Goal: Transaction & Acquisition: Purchase product/service

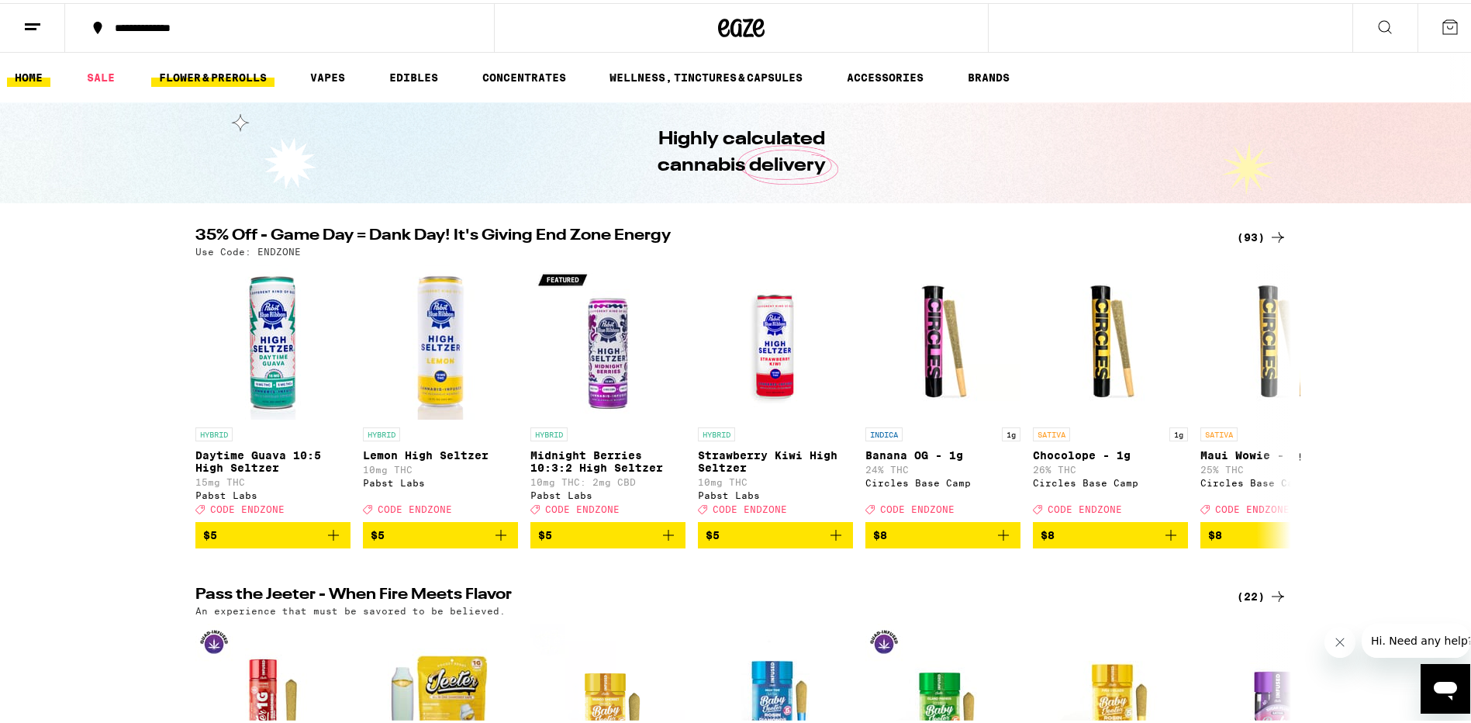
click at [219, 71] on link "FLOWER & PREROLLS" at bounding box center [212, 74] width 123 height 19
click at [257, 71] on link "FLOWER & PREROLLS" at bounding box center [212, 74] width 123 height 19
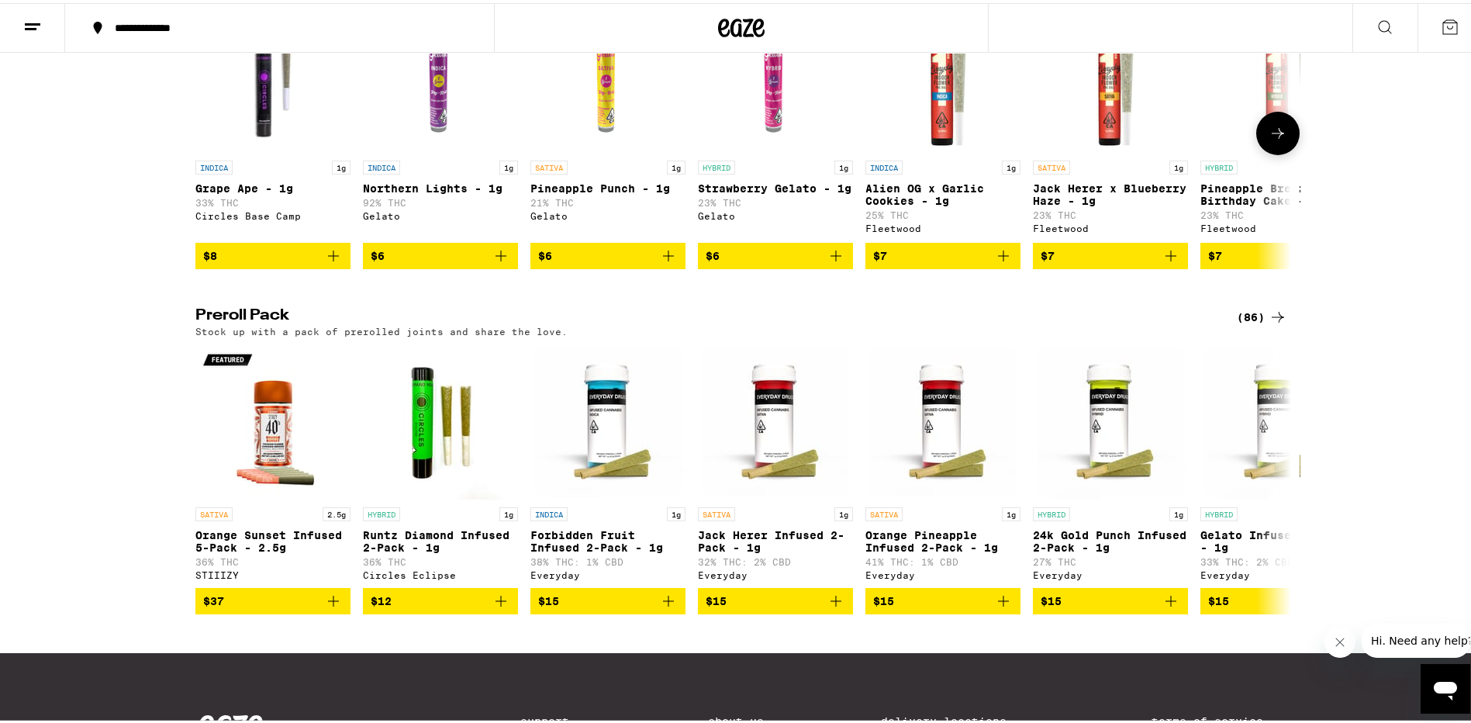
scroll to position [1008, 0]
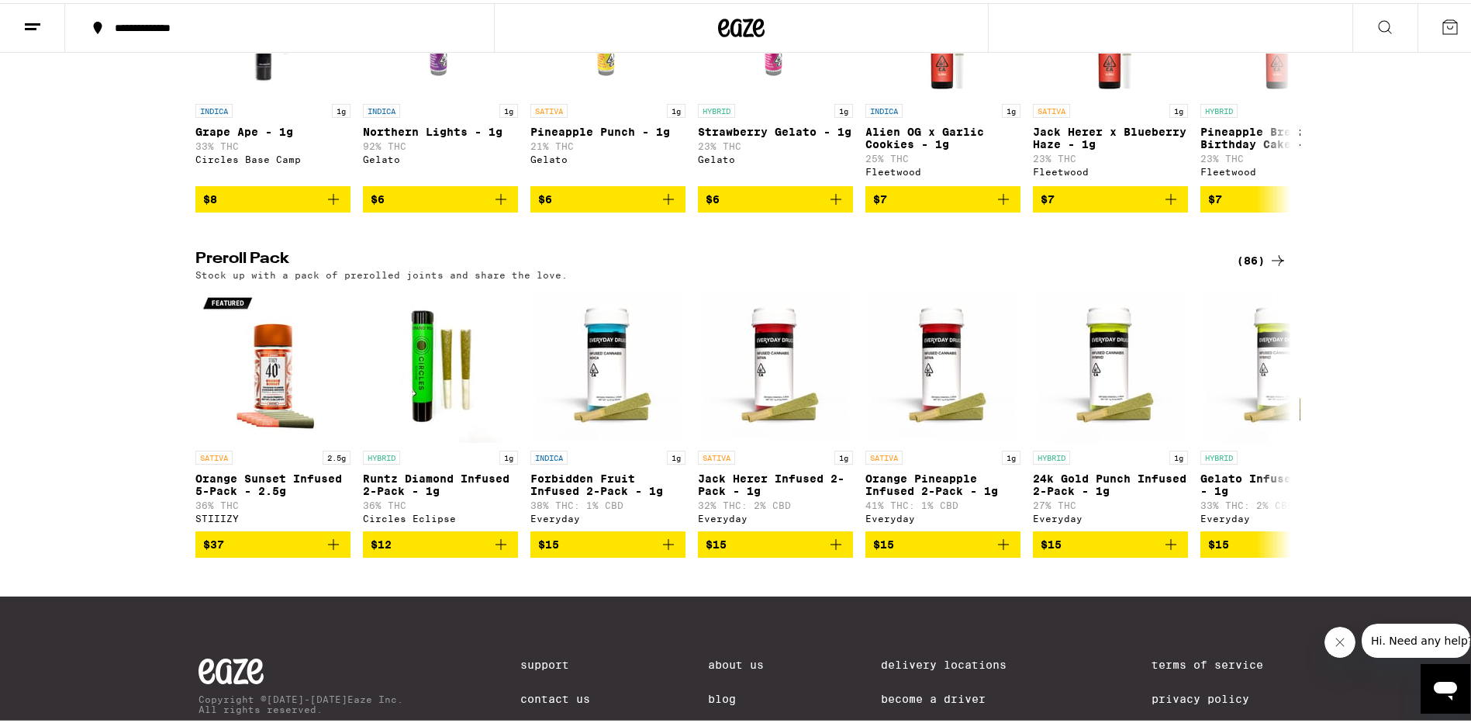
click at [1245, 267] on div "(86)" at bounding box center [1262, 257] width 50 height 19
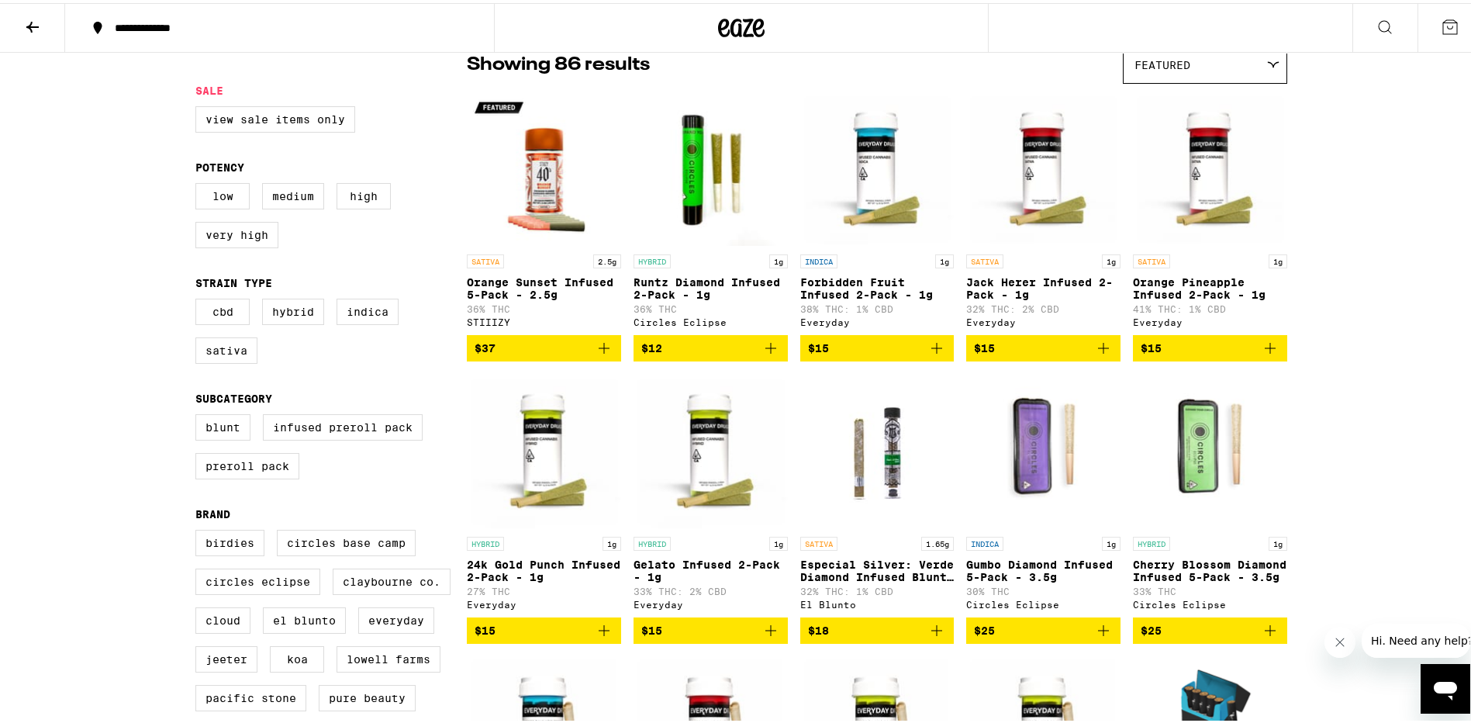
scroll to position [155, 0]
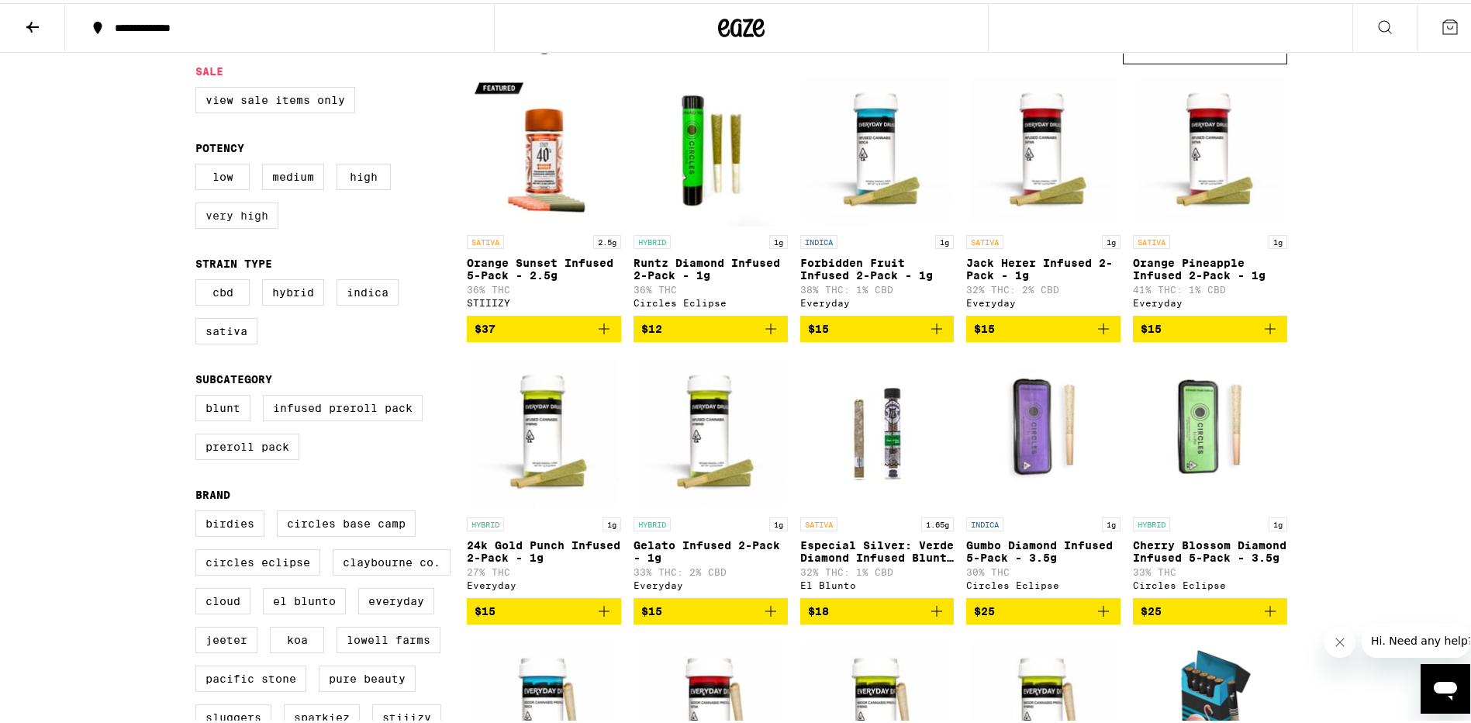
click at [209, 219] on label "Very High" at bounding box center [236, 212] width 83 height 26
click at [199, 164] on input "Very High" at bounding box center [199, 163] width 1 height 1
checkbox input "true"
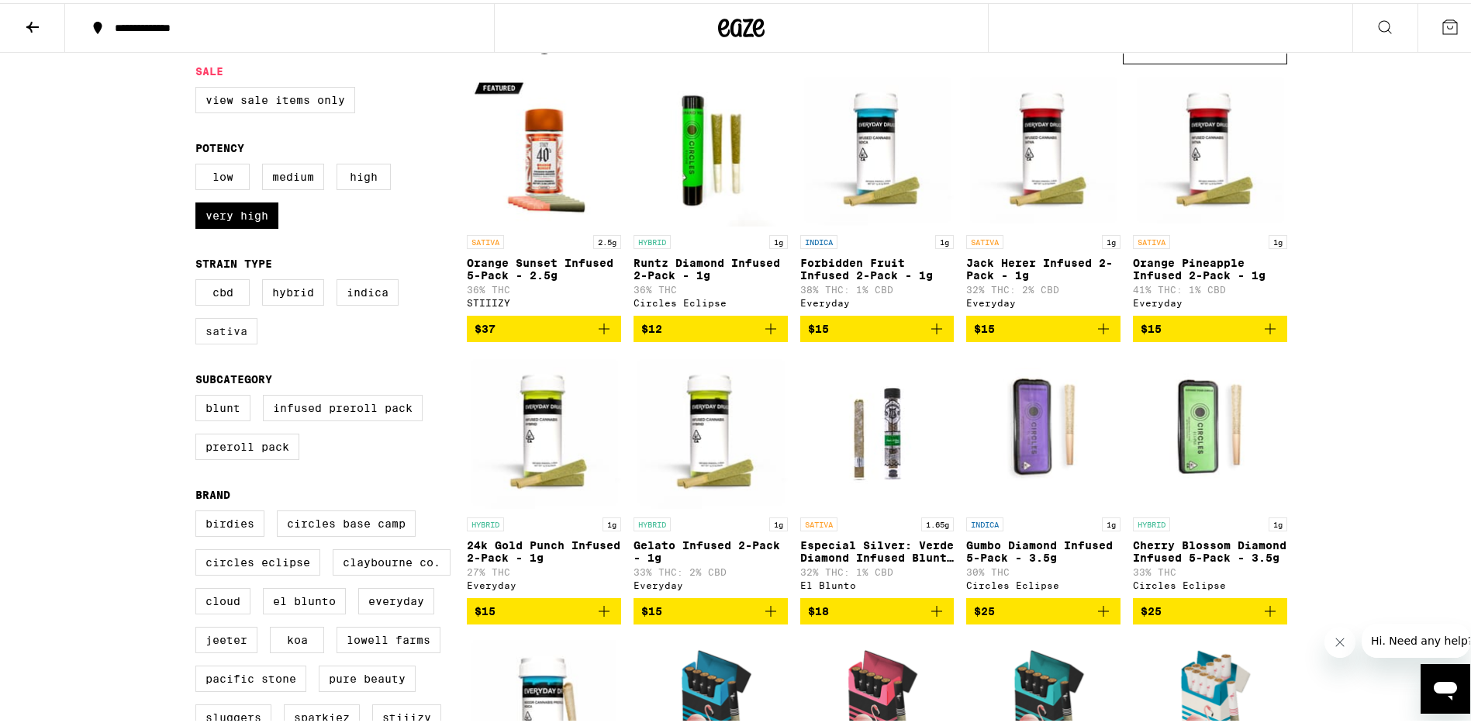
click at [218, 338] on label "Sativa" at bounding box center [226, 328] width 62 height 26
click at [199, 279] on input "Sativa" at bounding box center [199, 278] width 1 height 1
checkbox input "true"
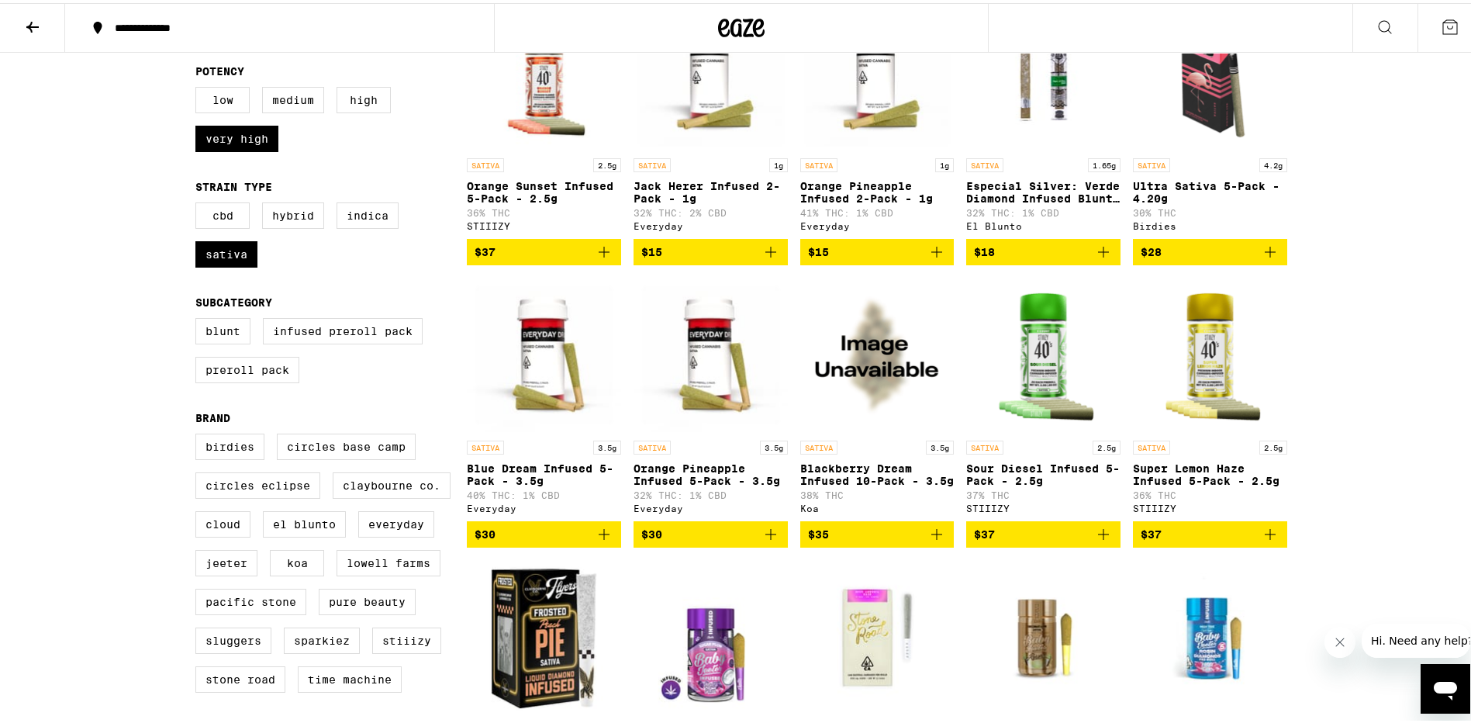
scroll to position [233, 0]
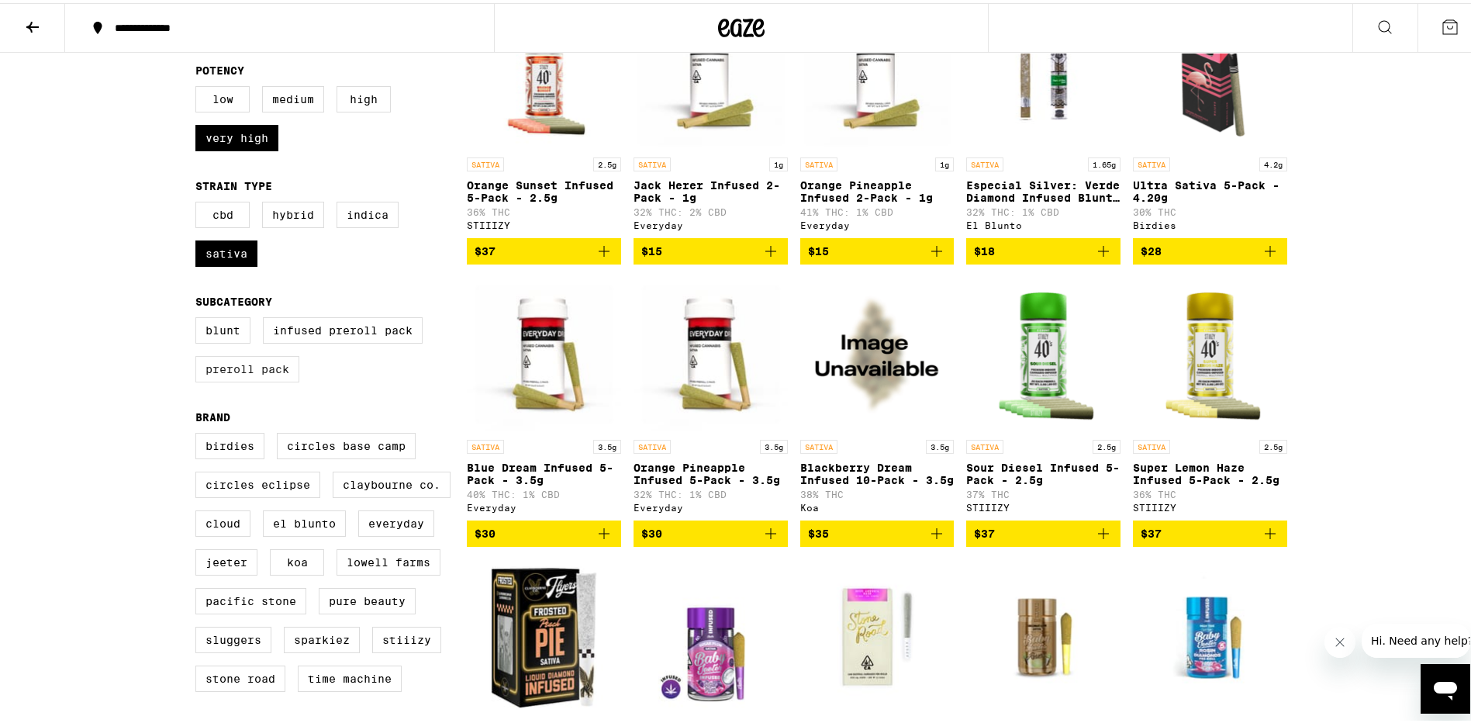
click at [244, 372] on label "Preroll Pack" at bounding box center [247, 366] width 104 height 26
click at [199, 317] on input "Preroll Pack" at bounding box center [199, 316] width 1 height 1
checkbox input "true"
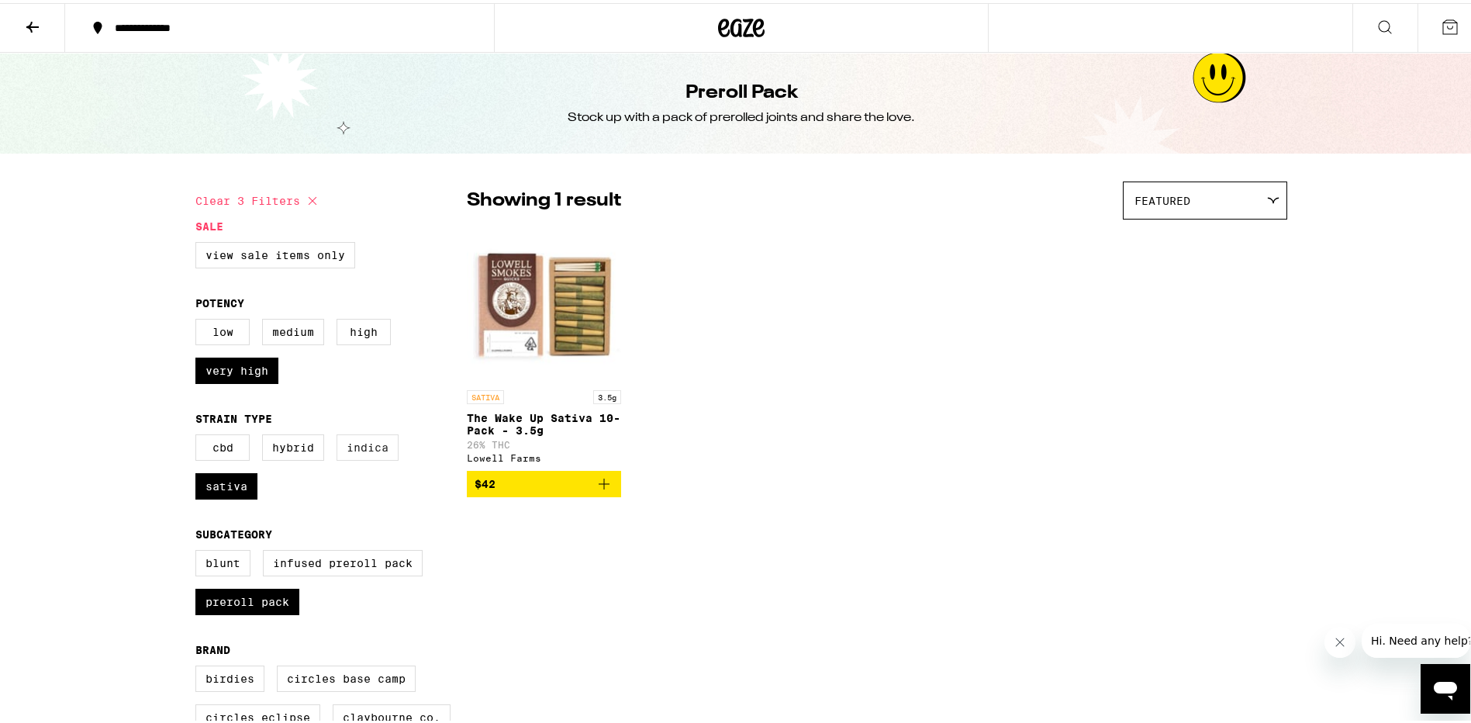
click at [365, 451] on label "Indica" at bounding box center [368, 444] width 62 height 26
click at [199, 434] on input "Indica" at bounding box center [199, 434] width 1 height 1
checkbox input "true"
